Goal: Task Accomplishment & Management: Use online tool/utility

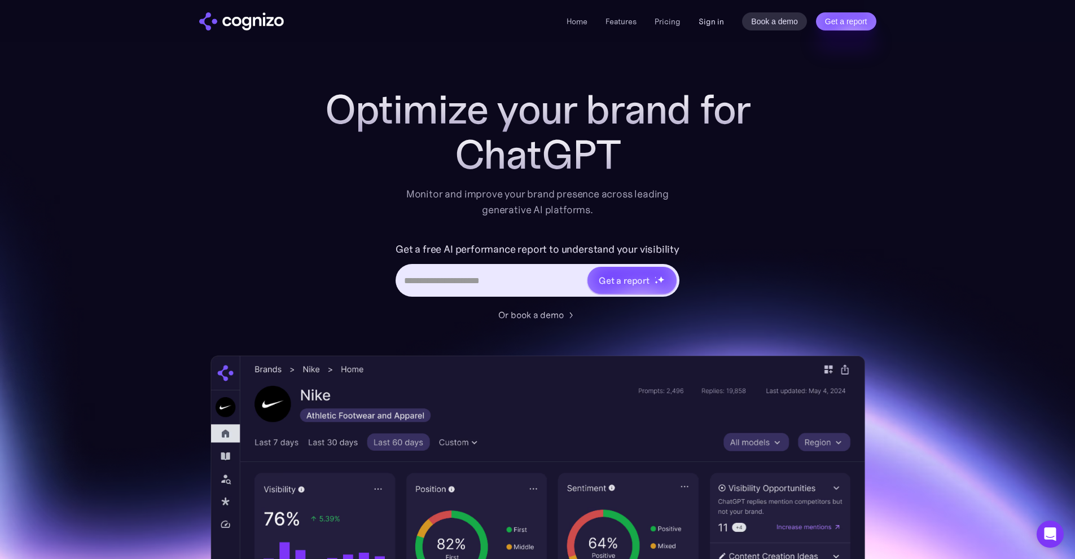
click at [716, 24] on link "Sign in" at bounding box center [711, 22] width 25 height 14
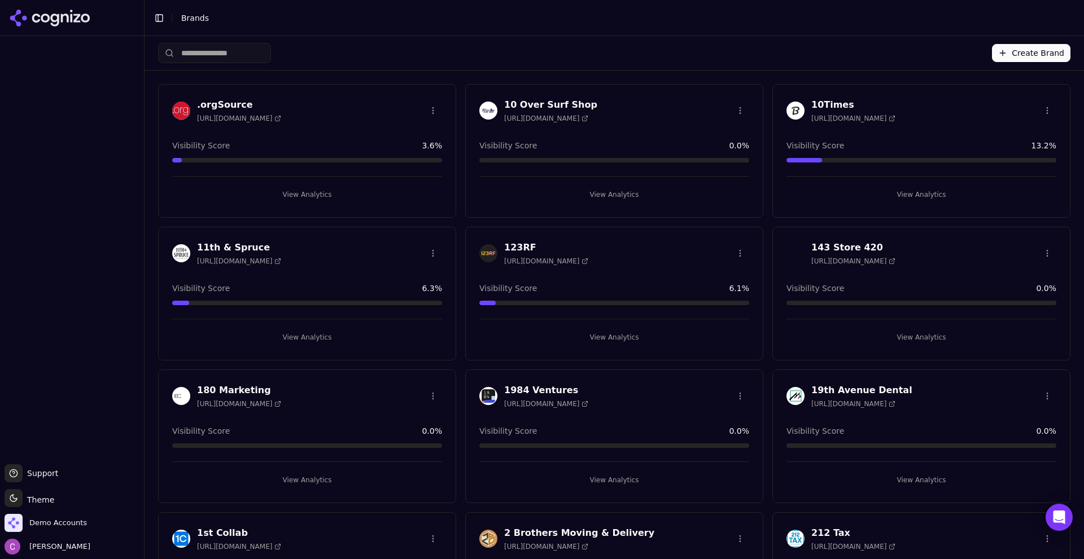
click at [207, 55] on input "search" at bounding box center [214, 53] width 113 height 20
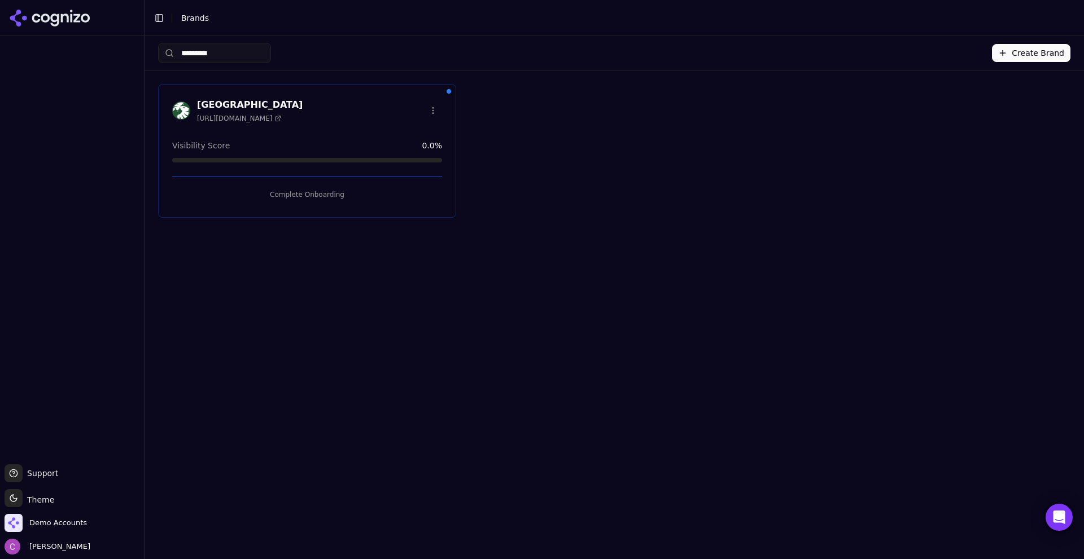
type input "*********"
click at [247, 188] on button "Complete Onboarding" at bounding box center [307, 195] width 270 height 18
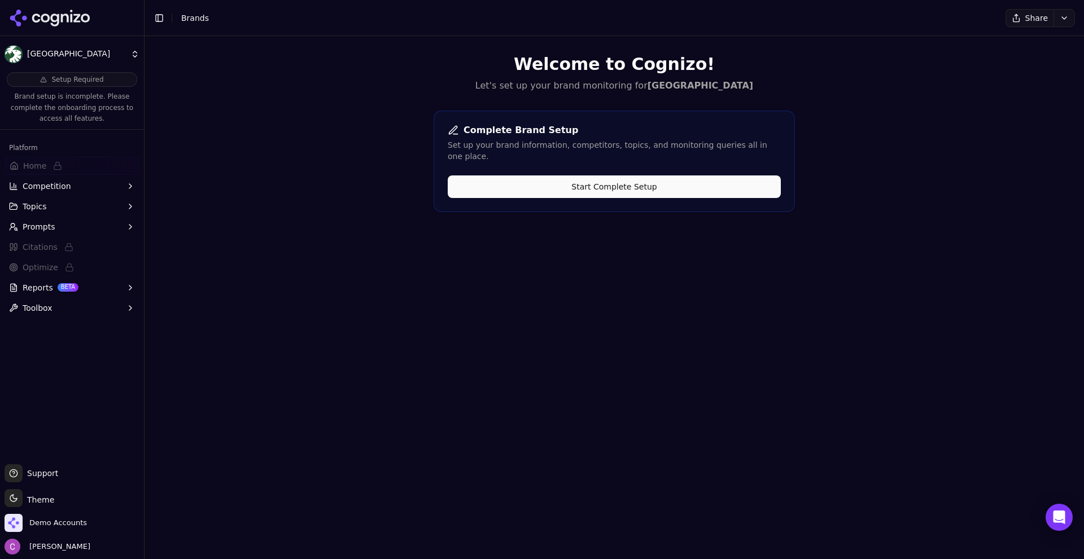
click at [631, 176] on button "Start Complete Setup" at bounding box center [614, 187] width 333 height 23
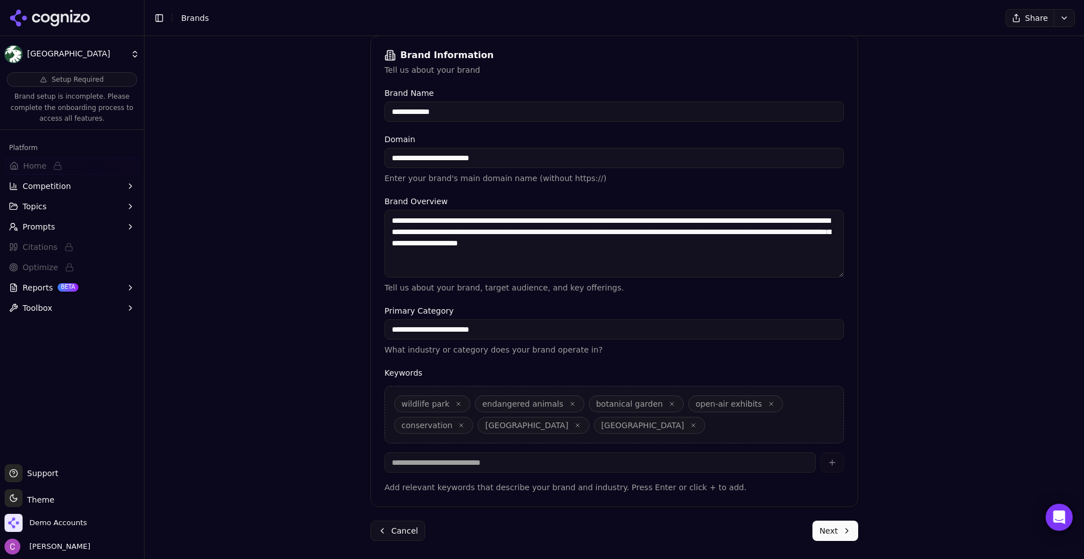
click at [836, 533] on button "Next" at bounding box center [835, 531] width 46 height 20
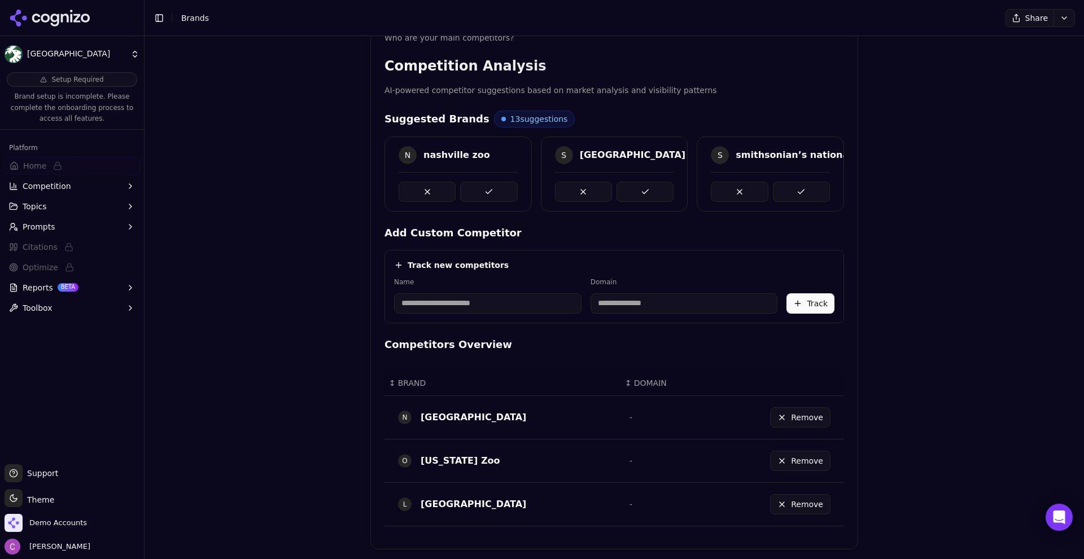
scroll to position [244, 0]
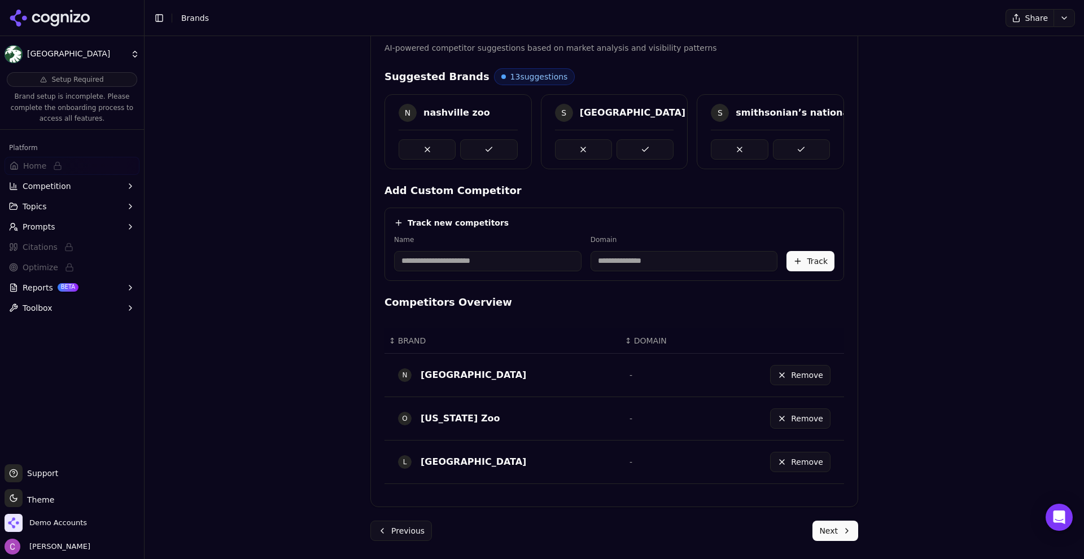
click at [844, 533] on button "Next" at bounding box center [835, 531] width 46 height 20
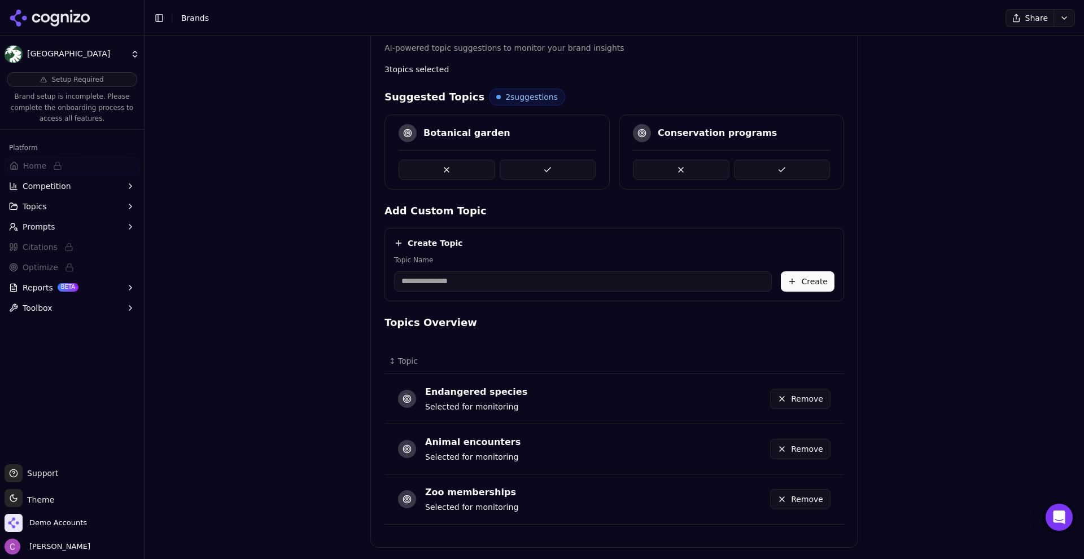
click at [831, 374] on th "Data table" at bounding box center [764, 361] width 159 height 25
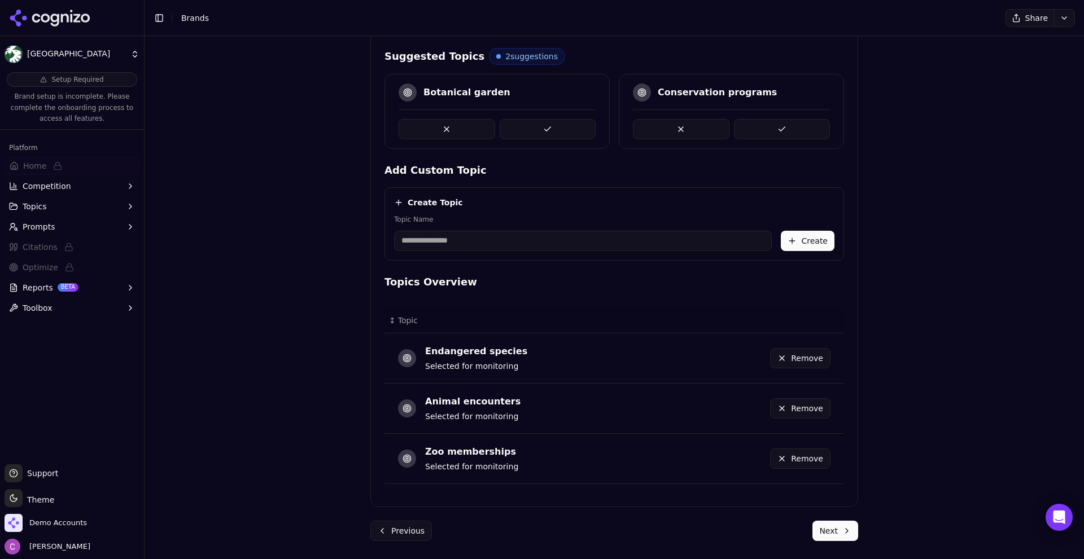
click at [839, 531] on button "Next" at bounding box center [835, 531] width 46 height 20
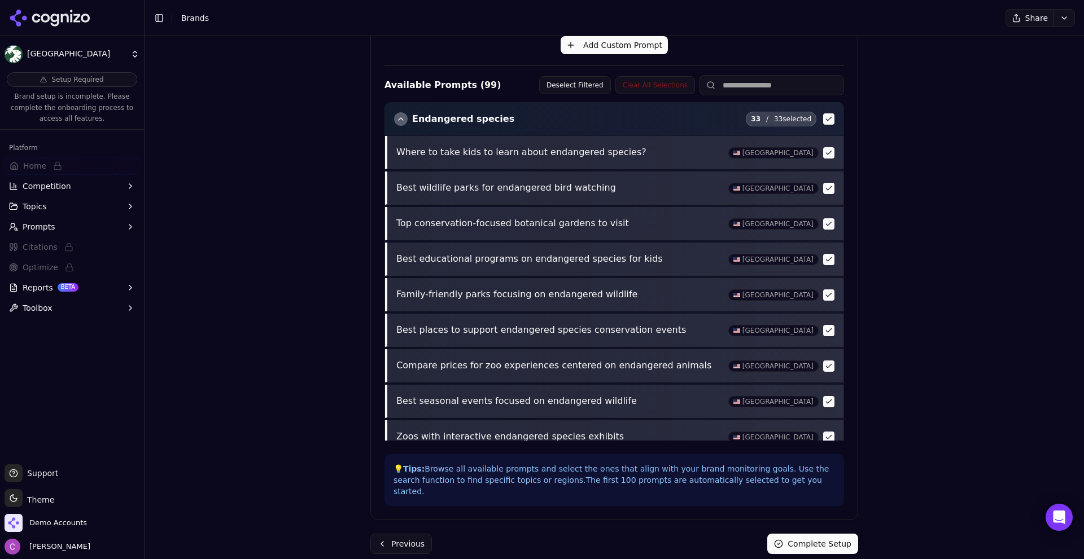
scroll to position [353, 0]
click at [823, 533] on button "Complete Setup" at bounding box center [812, 542] width 91 height 20
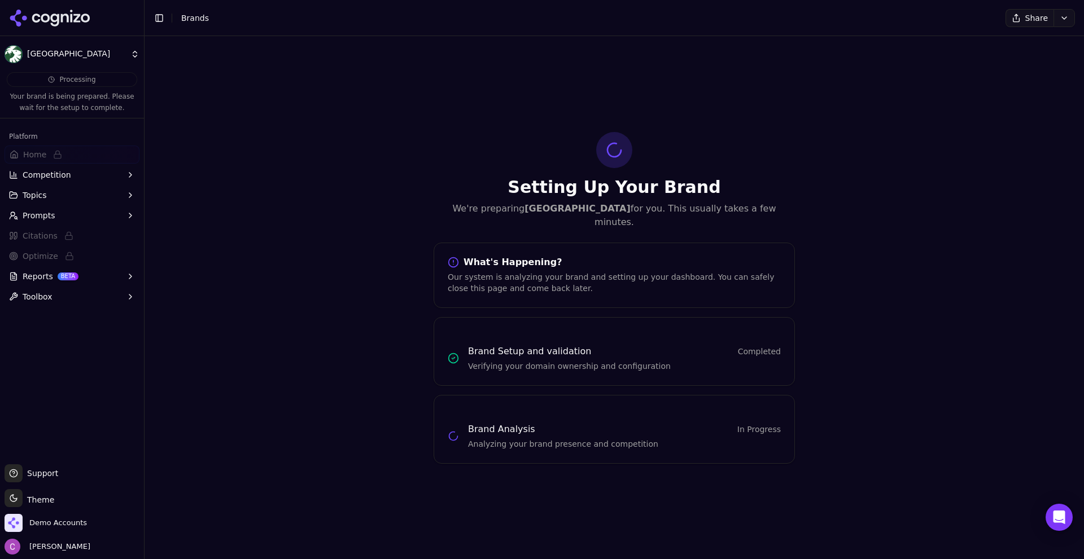
scroll to position [0, 0]
click at [50, 525] on span "Demo Accounts" at bounding box center [58, 523] width 58 height 10
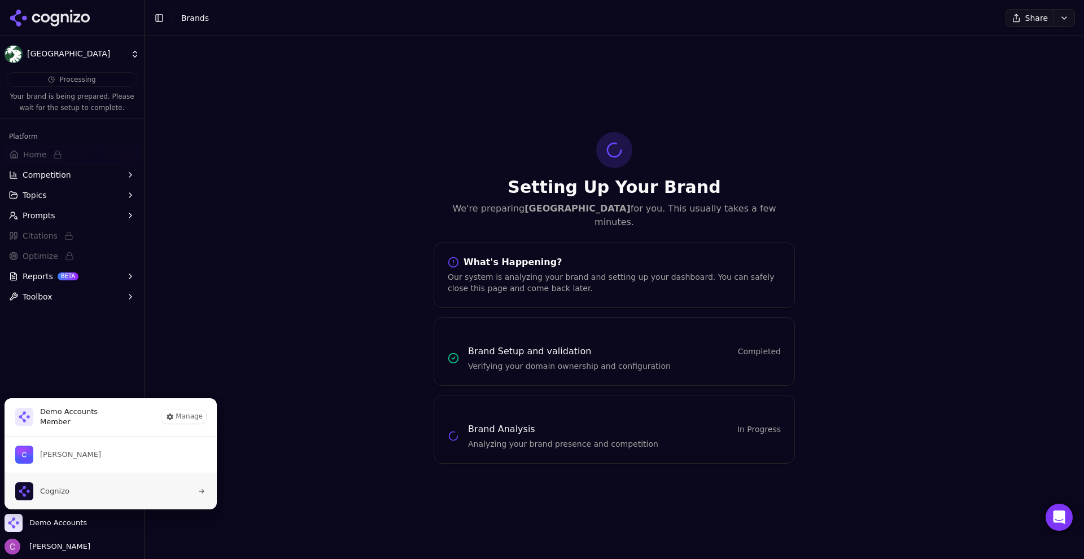
click at [62, 495] on span "Cognizo" at bounding box center [54, 492] width 29 height 10
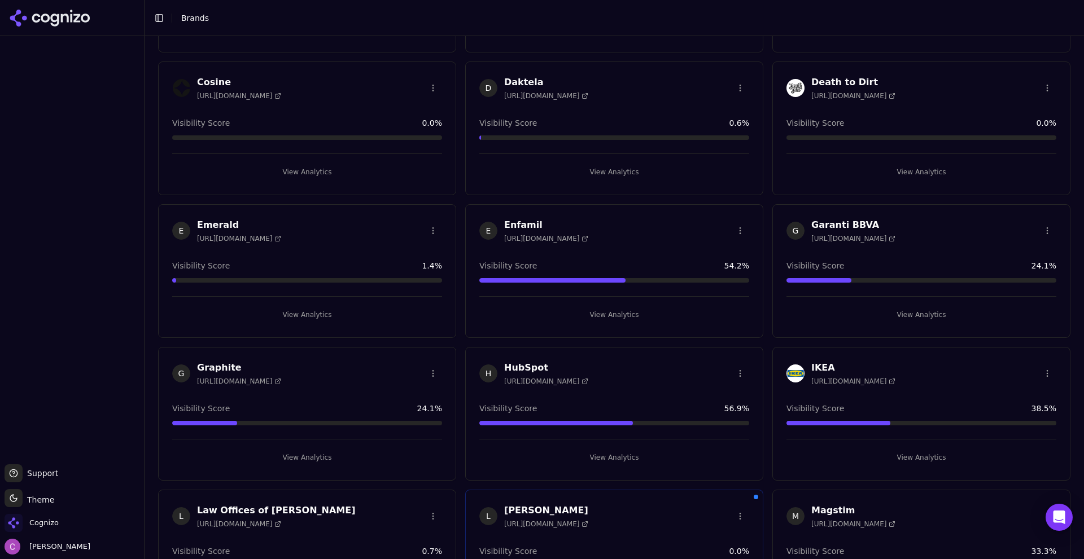
scroll to position [734, 0]
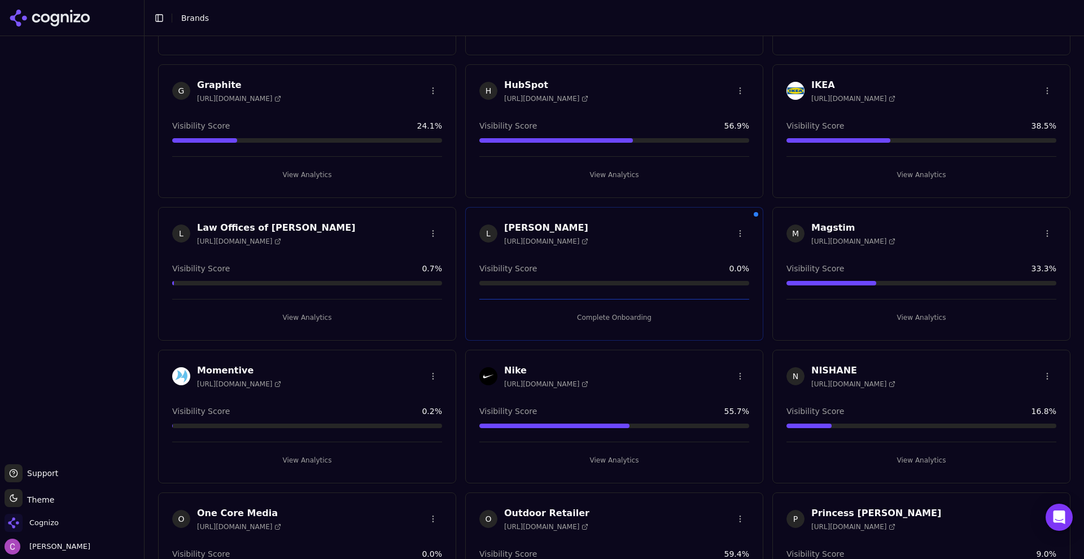
click at [547, 174] on button "View Analytics" at bounding box center [614, 175] width 270 height 18
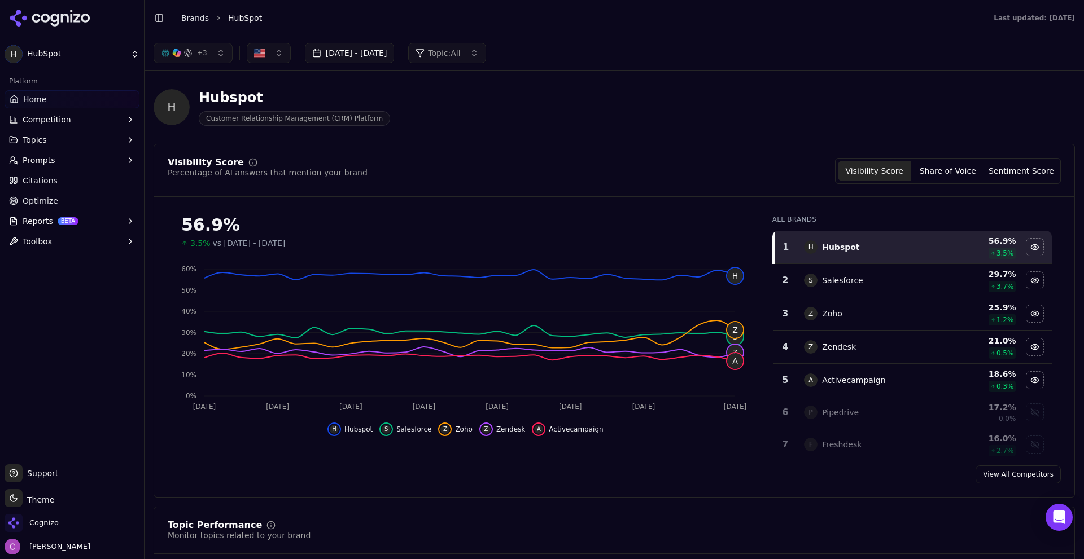
click at [59, 99] on link "Home" at bounding box center [72, 99] width 135 height 18
click at [66, 102] on link "Home" at bounding box center [72, 99] width 135 height 18
click at [182, 9] on header "Toggle Sidebar Brands HubSpot Last updated: October 7th, 2025" at bounding box center [614, 18] width 939 height 36
click at [182, 17] on link "Brands" at bounding box center [195, 18] width 28 height 9
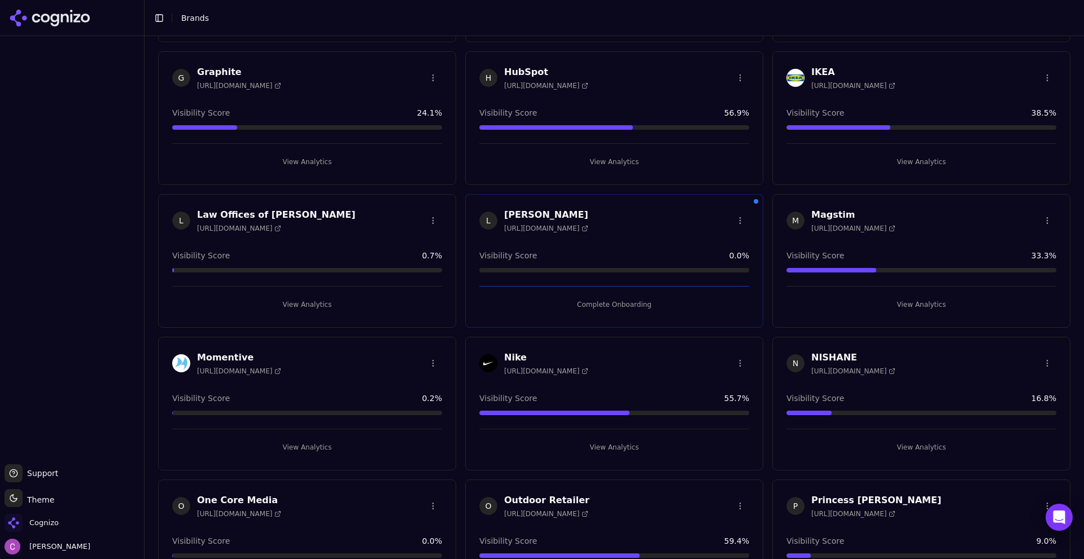
scroll to position [565, 0]
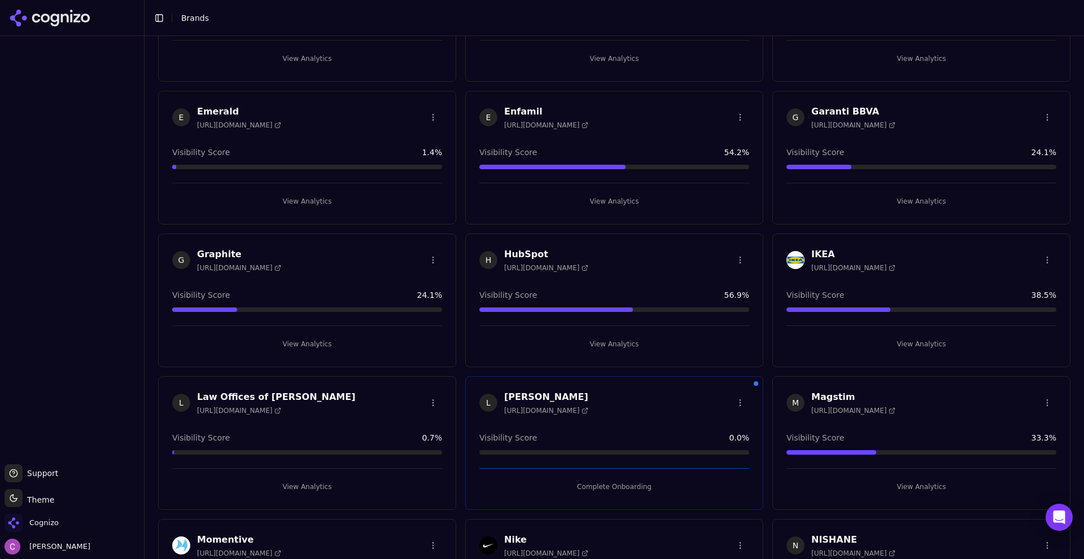
click at [568, 339] on button "View Analytics" at bounding box center [614, 344] width 270 height 18
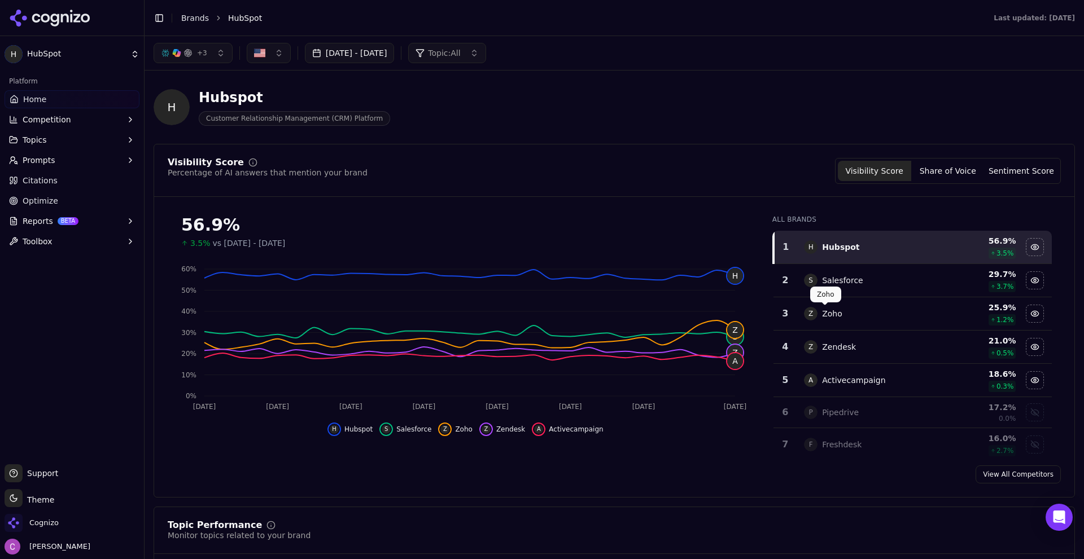
click at [351, 56] on button "Aug 20, 2025 - Sep 19, 2025" at bounding box center [350, 53] width 90 height 20
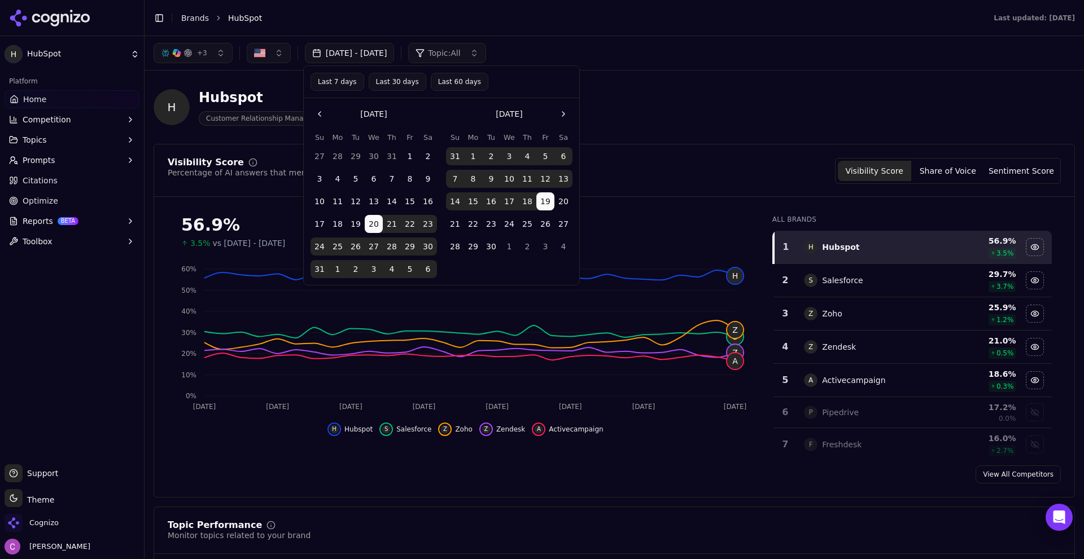
click at [552, 256] on td "3" at bounding box center [545, 247] width 18 height 18
click at [489, 251] on button "30" at bounding box center [491, 247] width 18 height 18
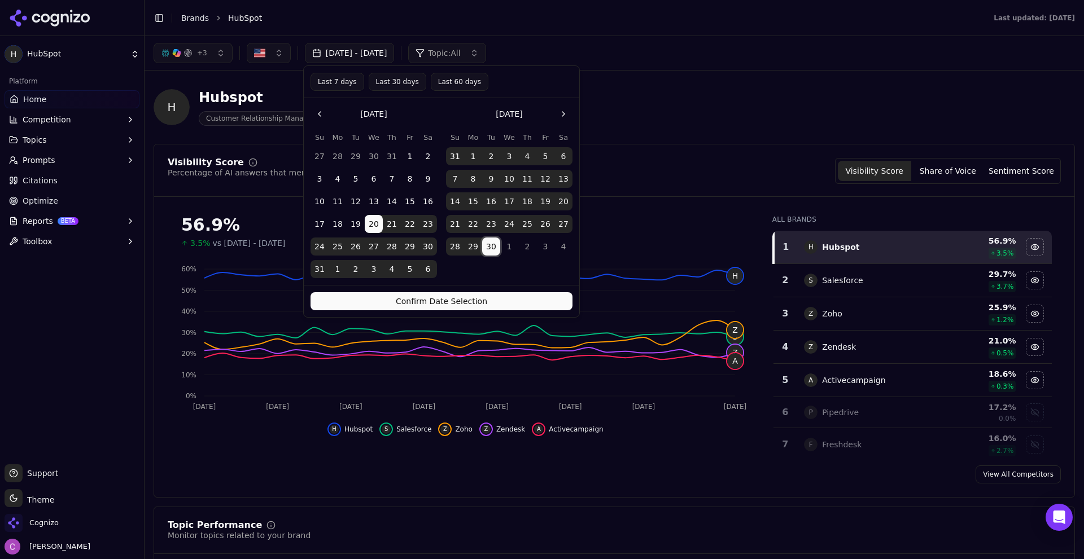
click at [347, 81] on button "Last 7 days" at bounding box center [337, 82] width 54 height 18
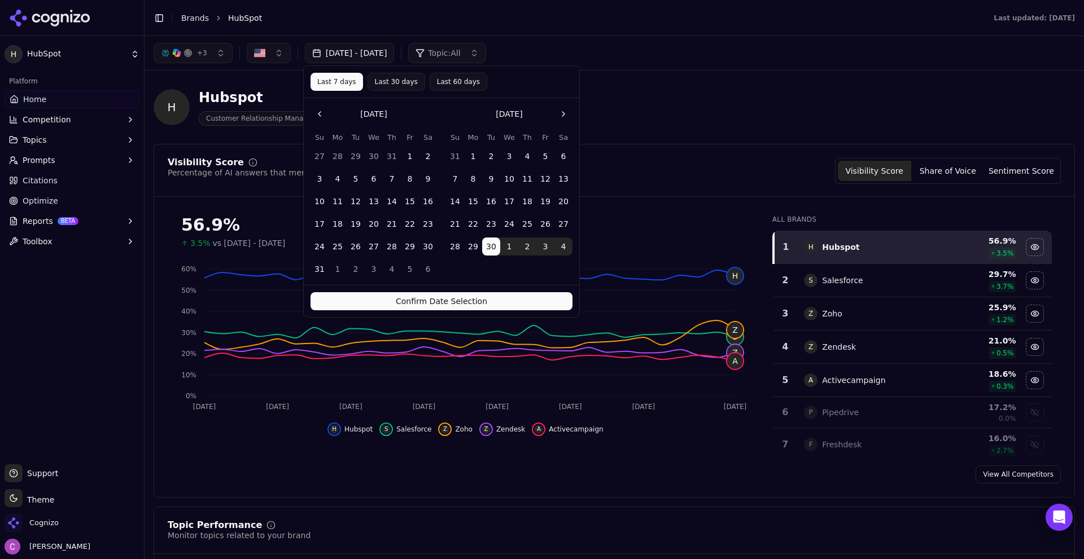
click at [420, 296] on button "Confirm Date Selection" at bounding box center [441, 301] width 262 height 18
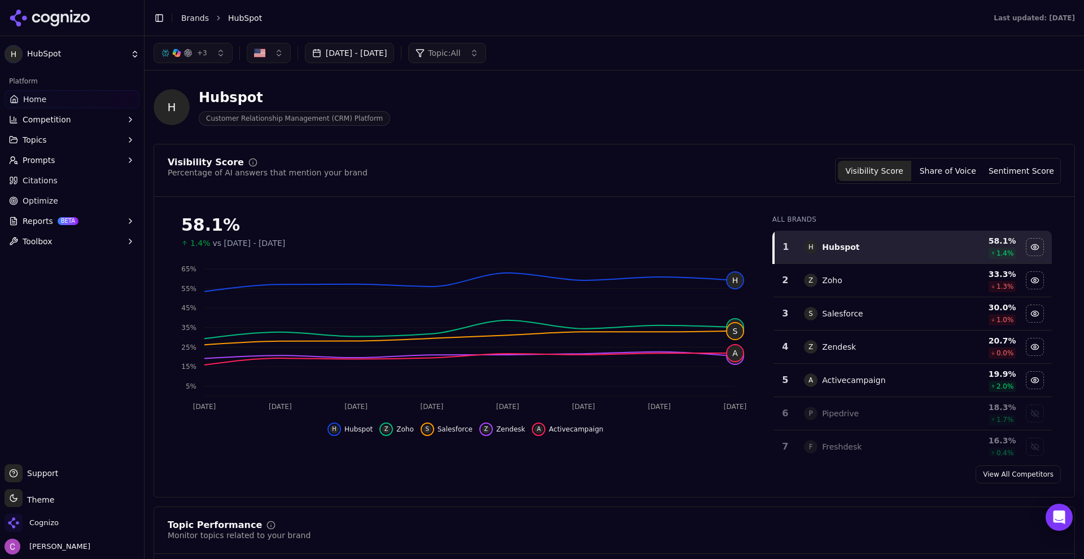
click at [345, 49] on button "Sep 30, 2025 - Oct 07, 2025" at bounding box center [350, 53] width 90 height 20
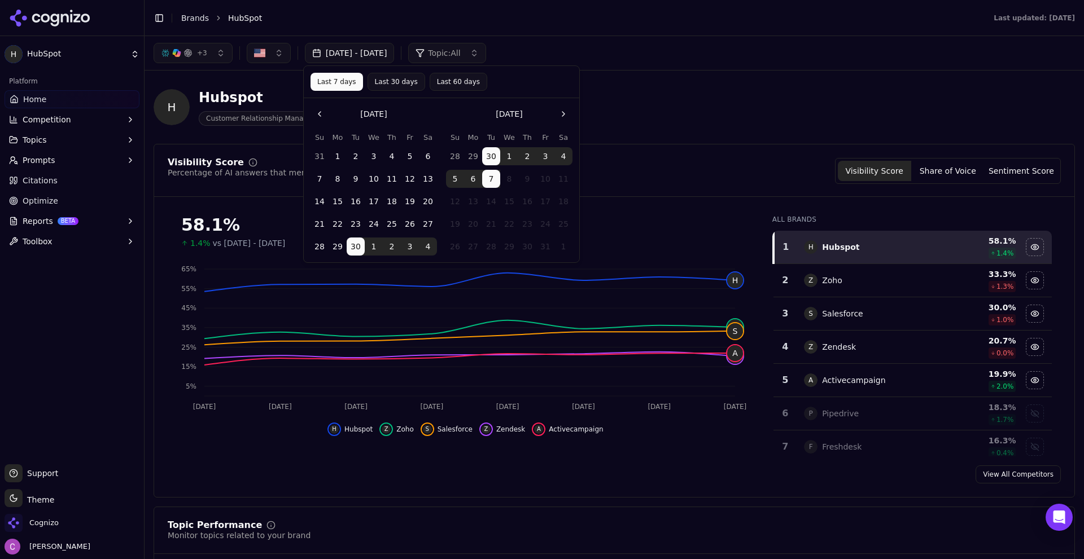
click at [661, 67] on div "+ 3 Sep 30, 2025 - Oct 07, 2025 Topic: All" at bounding box center [614, 53] width 939 height 34
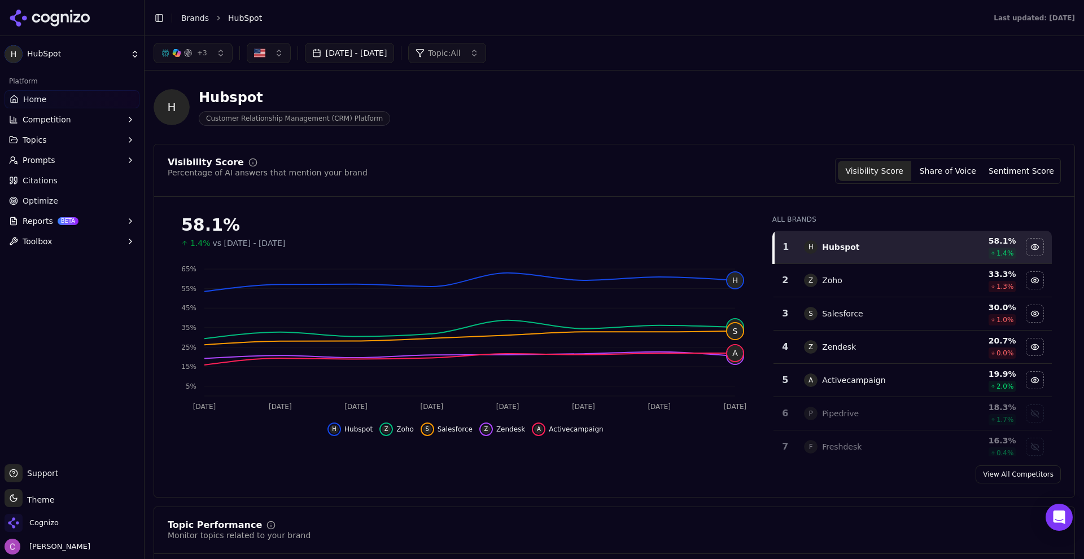
click at [360, 54] on button "Sep 30, 2025 - Oct 07, 2025" at bounding box center [350, 53] width 90 height 20
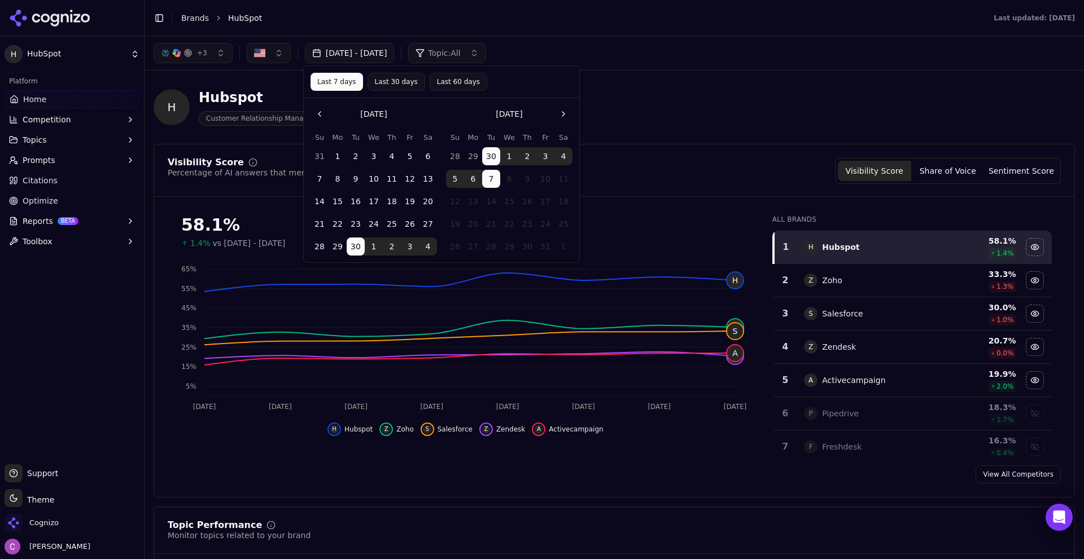
click at [442, 85] on button "Last 60 days" at bounding box center [459, 82] width 58 height 18
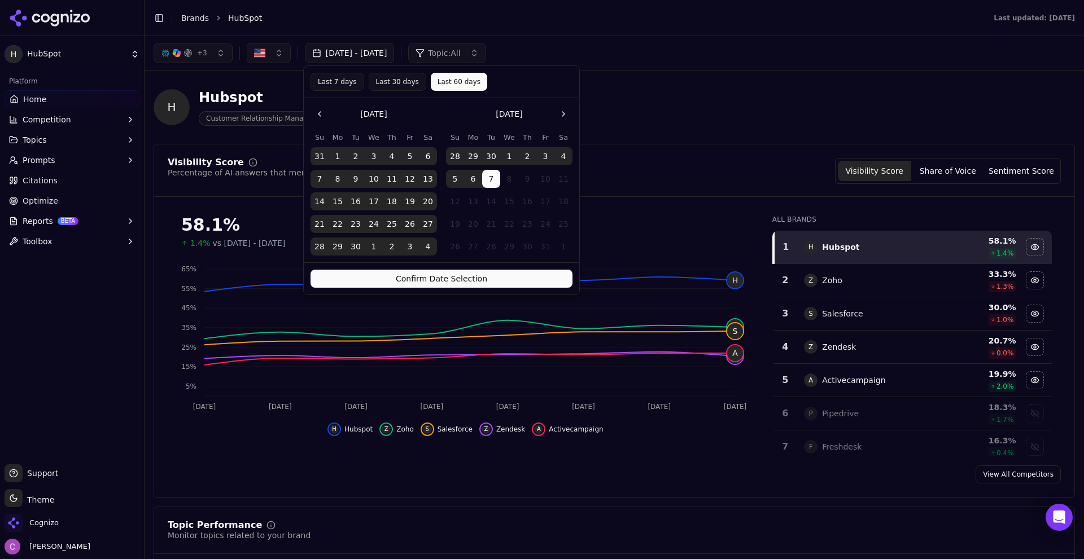
click at [493, 282] on button "Confirm Date Selection" at bounding box center [441, 279] width 262 height 18
